Goal: Find specific page/section: Find specific page/section

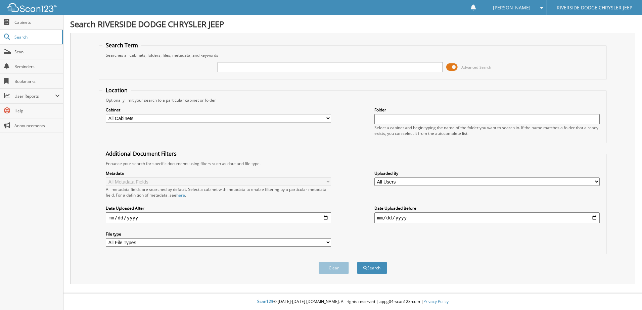
click at [261, 66] on input "text" at bounding box center [330, 67] width 225 height 10
type input "355580"
click at [357, 262] on button "Search" at bounding box center [372, 268] width 30 height 12
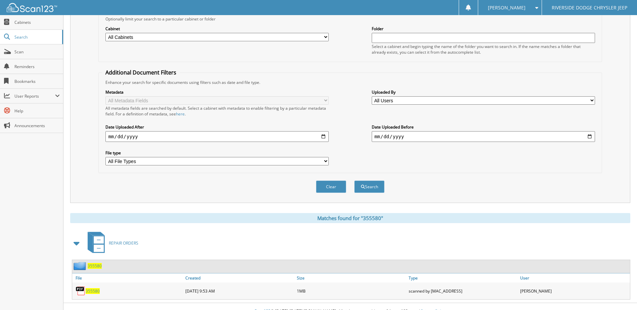
scroll to position [91, 0]
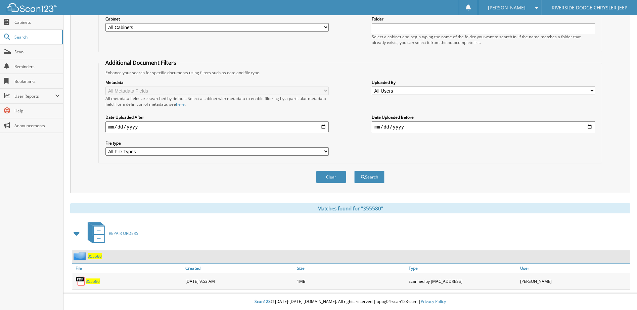
click at [92, 282] on span "355580" at bounding box center [93, 282] width 14 height 6
